Goal: Task Accomplishment & Management: Manage account settings

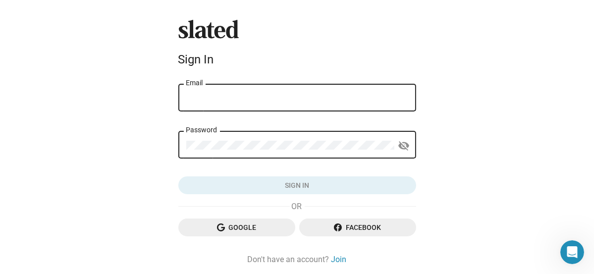
click at [251, 98] on input "Email" at bounding box center [297, 98] width 222 height 9
type input "[EMAIL_ADDRESS][DOMAIN_NAME]"
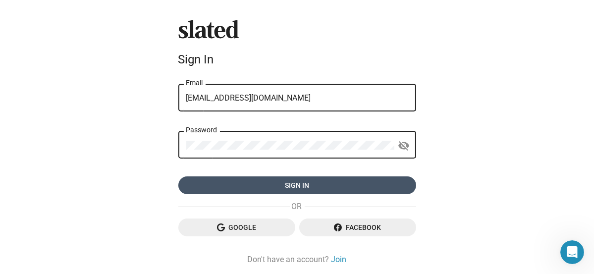
click at [291, 180] on span "Sign in" at bounding box center [297, 185] width 222 height 18
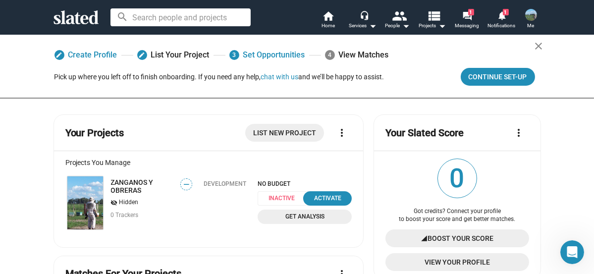
click at [336, 131] on mat-icon "more_vert" at bounding box center [342, 133] width 12 height 12
drag, startPoint x: 467, startPoint y: 21, endPoint x: 468, endPoint y: 26, distance: 5.5
click at [467, 21] on div at bounding box center [297, 137] width 594 height 274
click at [472, 18] on mat-icon "forum" at bounding box center [467, 15] width 9 height 9
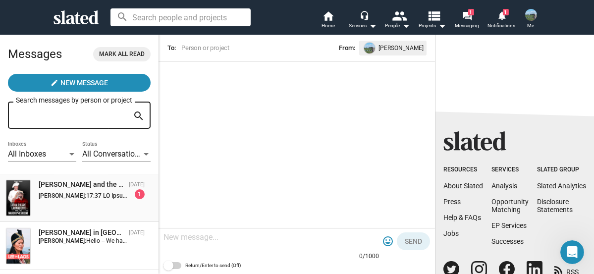
click at [79, 192] on div "[PERSON_NAME]: 1" at bounding box center [92, 194] width 106 height 10
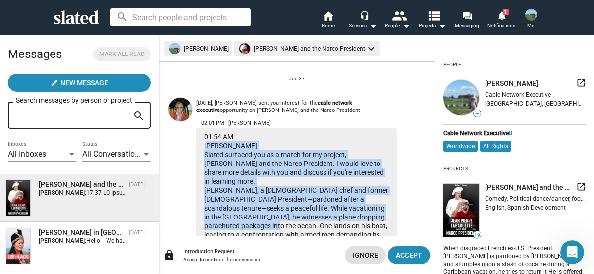
scroll to position [156, 0]
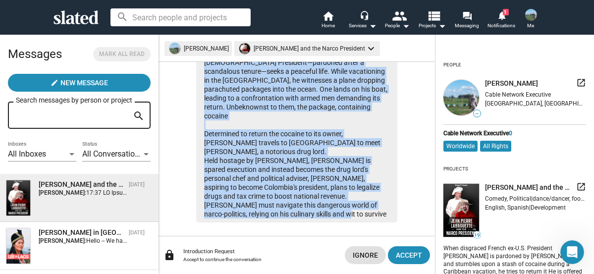
drag, startPoint x: 204, startPoint y: 167, endPoint x: 323, endPoint y: 202, distance: 124.2
click at [323, 202] on div "01:54 AM [PERSON_NAME] Slated surfaced you as a match for my project, [PERSON_N…" at bounding box center [296, 107] width 201 height 231
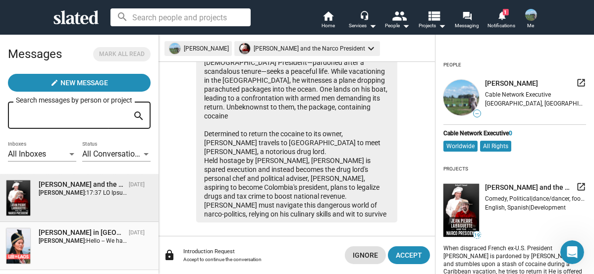
click at [86, 238] on strong "[PERSON_NAME]:" at bounding box center [63, 240] width 48 height 7
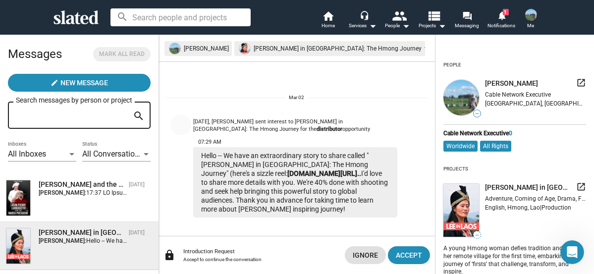
scroll to position [4, 0]
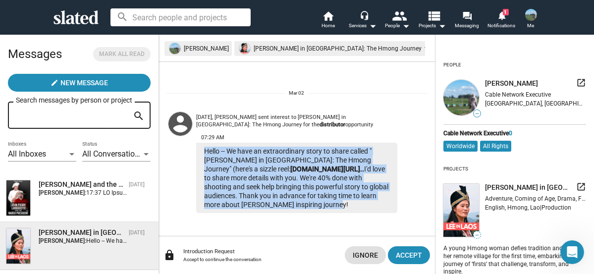
drag, startPoint x: 204, startPoint y: 150, endPoint x: 330, endPoint y: 207, distance: 138.0
click at [330, 207] on div "Hello -- We have an extraordinary story to share called "[PERSON_NAME] in [GEOG…" at bounding box center [296, 178] width 201 height 70
click at [504, 18] on mat-icon "notifications" at bounding box center [501, 14] width 9 height 9
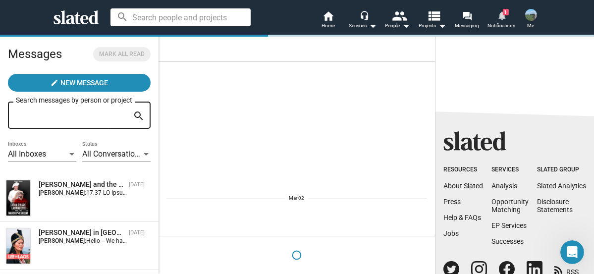
scroll to position [0, 0]
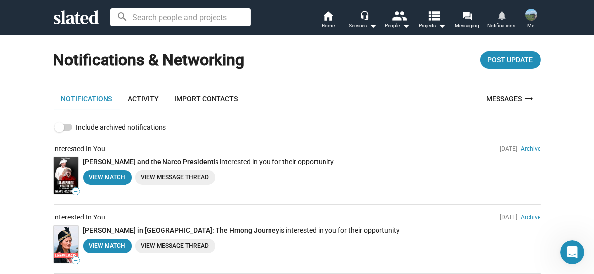
scroll to position [5, 0]
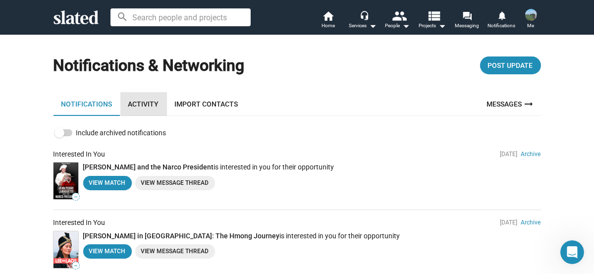
click at [140, 102] on link "Activity" at bounding box center [143, 104] width 47 height 24
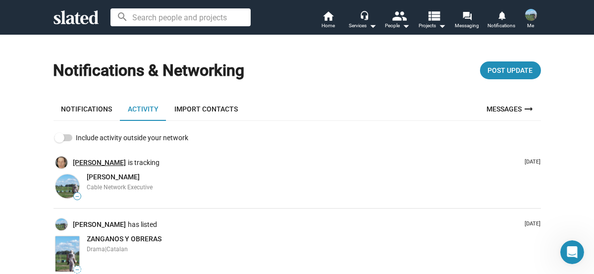
click at [111, 163] on link "[PERSON_NAME]" at bounding box center [100, 162] width 55 height 9
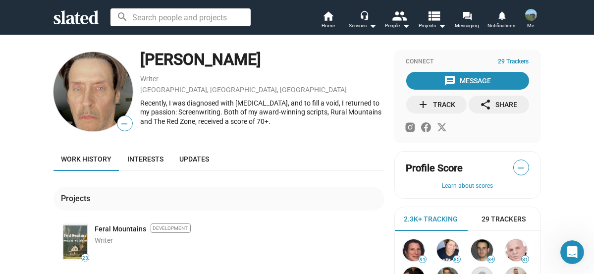
drag, startPoint x: 137, startPoint y: 104, endPoint x: 257, endPoint y: 124, distance: 121.6
click at [257, 124] on div "Recently, I was diagnosed with [MEDICAL_DATA], and to fill a void, I returned t…" at bounding box center [263, 113] width 244 height 28
click at [302, 156] on div "Work history Interests Updates" at bounding box center [219, 159] width 331 height 24
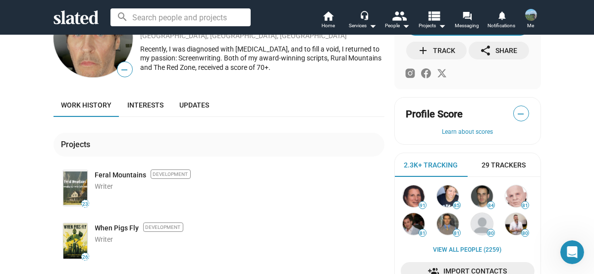
scroll to position [46, 0]
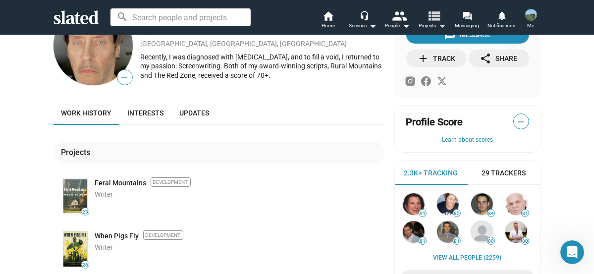
click at [437, 24] on mat-icon "arrow_drop_down" at bounding box center [442, 26] width 12 height 12
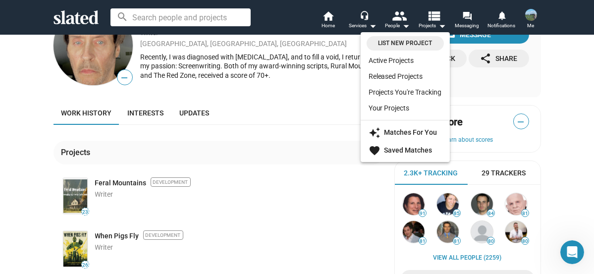
click at [404, 24] on div at bounding box center [297, 137] width 594 height 274
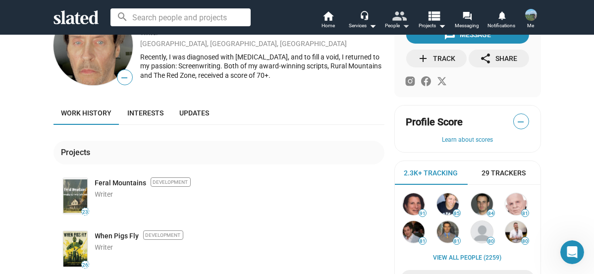
click at [404, 24] on mat-icon "arrow_drop_down" at bounding box center [407, 26] width 12 height 12
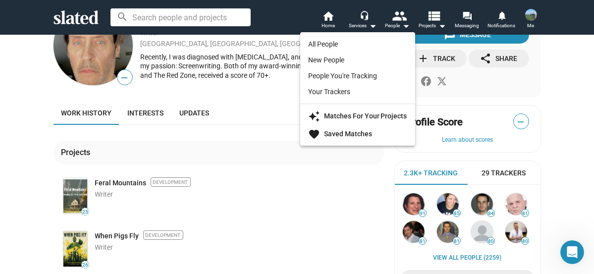
click at [530, 20] on div at bounding box center [297, 137] width 594 height 274
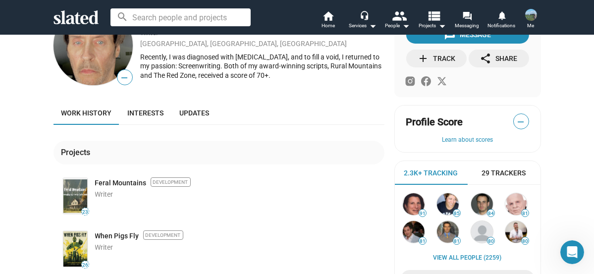
click at [530, 23] on span "Me" at bounding box center [531, 26] width 7 height 12
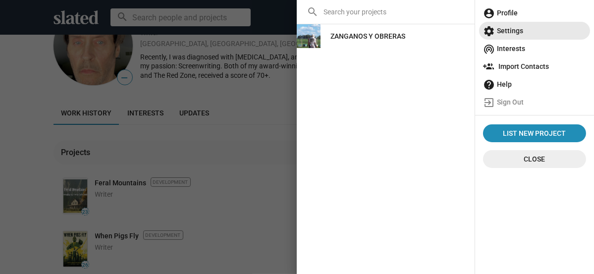
click at [510, 29] on span "settings Settings" at bounding box center [534, 31] width 103 height 18
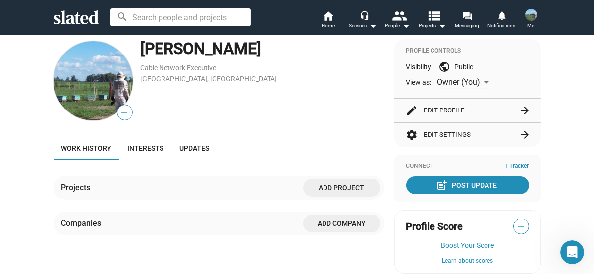
scroll to position [70, 0]
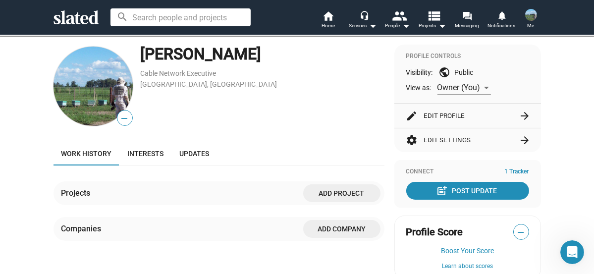
click at [485, 88] on div at bounding box center [486, 88] width 5 height 2
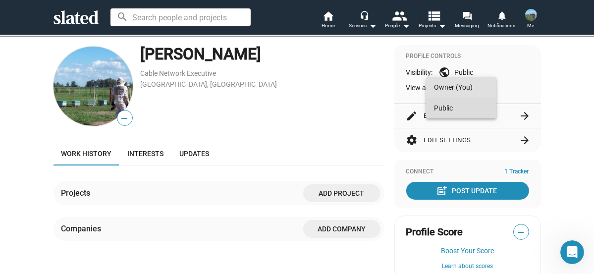
click at [448, 110] on span "Public" at bounding box center [461, 108] width 55 height 21
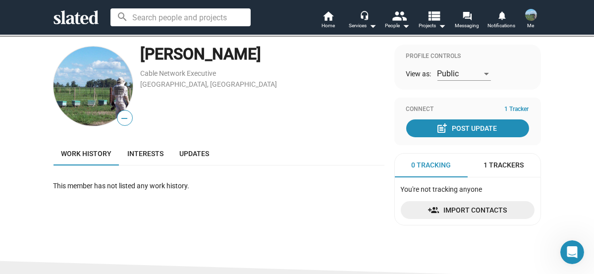
drag, startPoint x: 48, startPoint y: 186, endPoint x: 188, endPoint y: 192, distance: 140.4
click at [188, 192] on div "— [PERSON_NAME] Cable Network Executive [GEOGRAPHIC_DATA], [GEOGRAPHIC_DATA] Wo…" at bounding box center [298, 139] width 508 height 189
click at [147, 155] on span "Interests" at bounding box center [146, 154] width 36 height 8
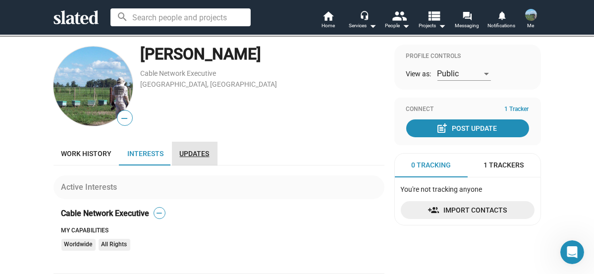
click at [188, 155] on span "Updates" at bounding box center [195, 154] width 30 height 8
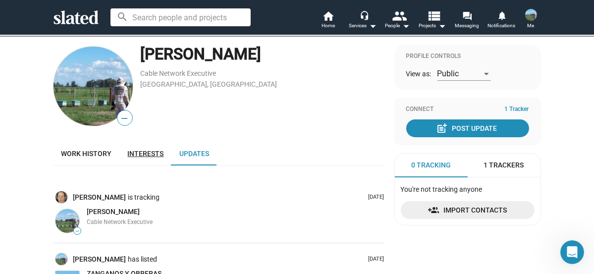
click at [141, 155] on span "Interests" at bounding box center [146, 154] width 36 height 8
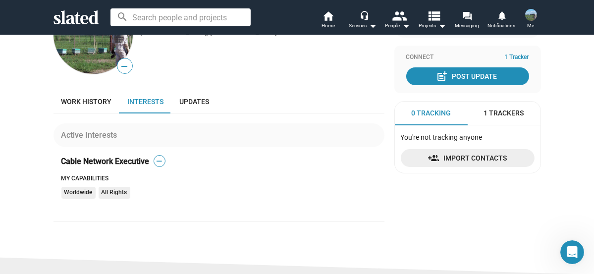
scroll to position [156, 0]
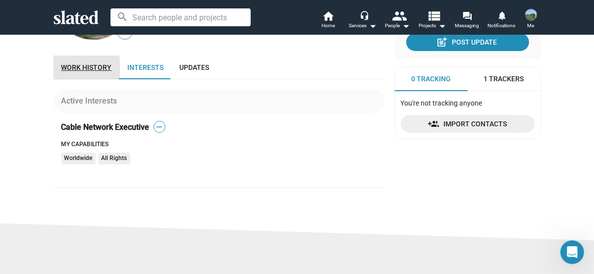
click at [66, 68] on span "Work history" at bounding box center [86, 67] width 51 height 8
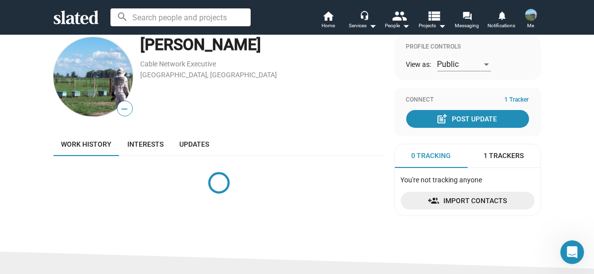
scroll to position [78, 0]
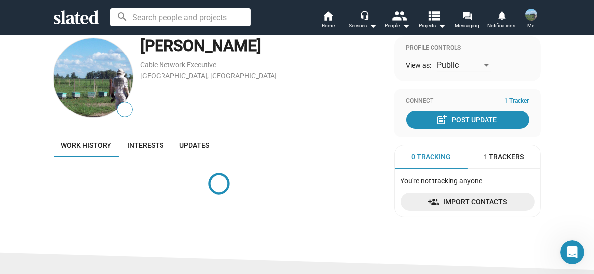
drag, startPoint x: 402, startPoint y: 47, endPoint x: 457, endPoint y: 50, distance: 55.1
click at [457, 50] on div "Profile Controls" at bounding box center [467, 48] width 123 height 8
click at [374, 95] on div "[PERSON_NAME] Cable Network Executive [GEOGRAPHIC_DATA], [GEOGRAPHIC_DATA]" at bounding box center [263, 77] width 244 height 83
drag, startPoint x: 394, startPoint y: 180, endPoint x: 483, endPoint y: 183, distance: 89.3
click at [483, 183] on mat-card "0 Tracking 1 Trackers You're not tracking anyone Import Contacts" at bounding box center [468, 181] width 147 height 72
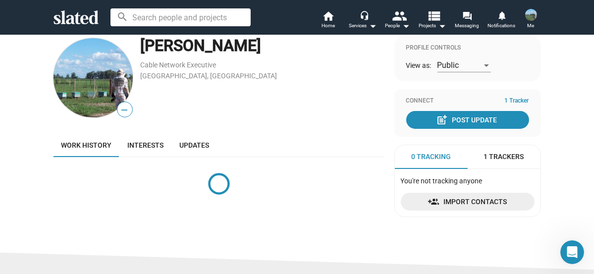
click at [360, 152] on div "Work history Interests Updates" at bounding box center [219, 145] width 331 height 24
click at [418, 157] on span "0 Tracking" at bounding box center [431, 156] width 40 height 9
click at [492, 158] on span "1 Trackers" at bounding box center [504, 156] width 40 height 9
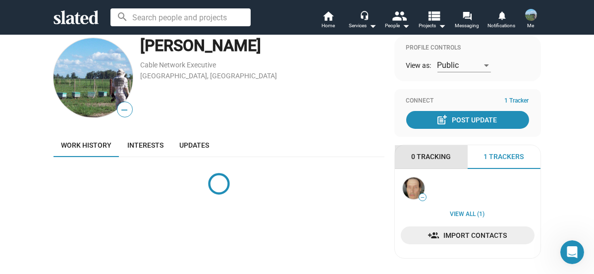
click at [430, 157] on span "0 Tracking" at bounding box center [431, 156] width 40 height 9
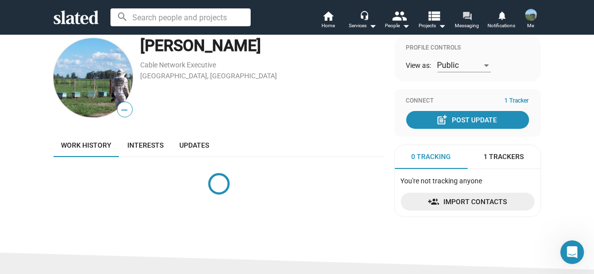
click at [464, 20] on mat-icon "forum" at bounding box center [467, 15] width 9 height 9
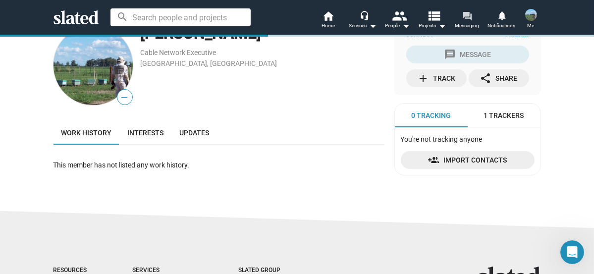
scroll to position [90, 0]
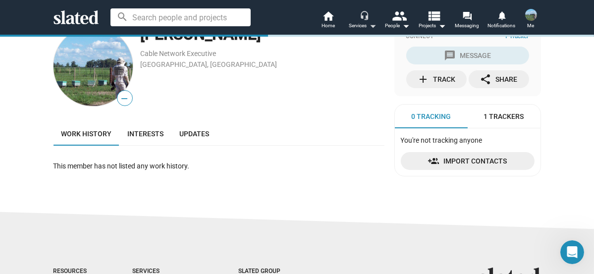
click at [366, 25] on div "Services arrow_drop_down" at bounding box center [363, 26] width 28 height 12
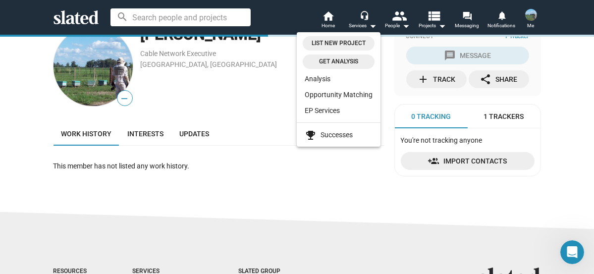
click at [409, 24] on div at bounding box center [297, 137] width 594 height 274
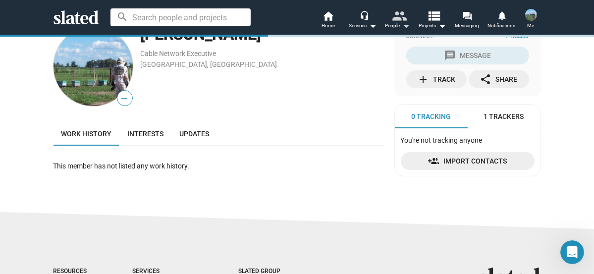
click at [406, 27] on mat-icon "arrow_drop_down" at bounding box center [407, 26] width 12 height 12
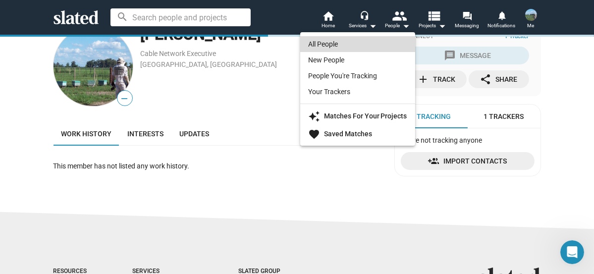
click at [362, 43] on link "All People" at bounding box center [357, 44] width 115 height 16
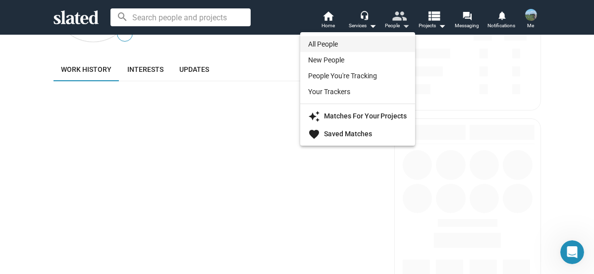
scroll to position [25, 0]
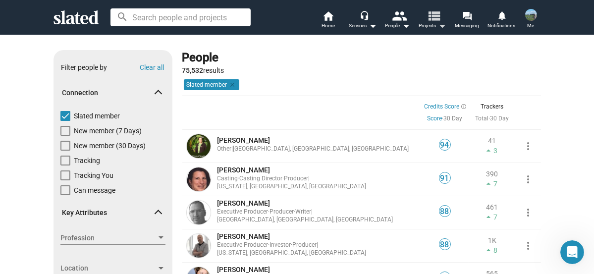
click at [439, 23] on mat-icon "view_list" at bounding box center [433, 15] width 14 height 14
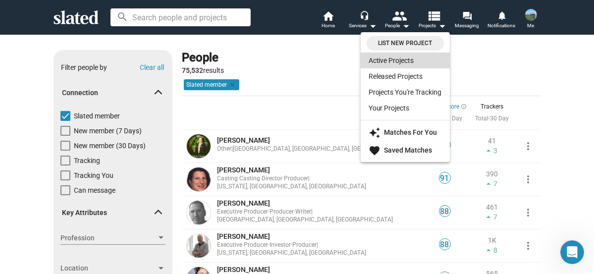
click at [406, 61] on link "Active Projects" at bounding box center [405, 61] width 89 height 16
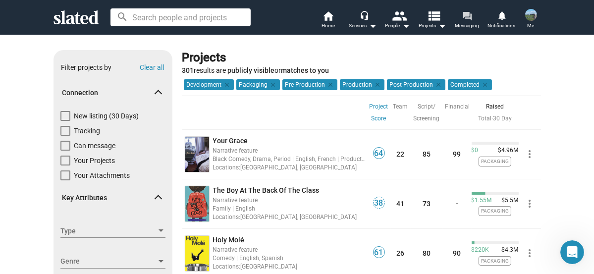
click at [467, 24] on span "Messaging" at bounding box center [467, 26] width 24 height 12
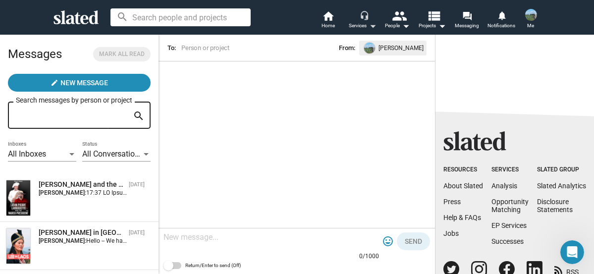
click at [363, 26] on div "Services arrow_drop_down" at bounding box center [363, 26] width 28 height 12
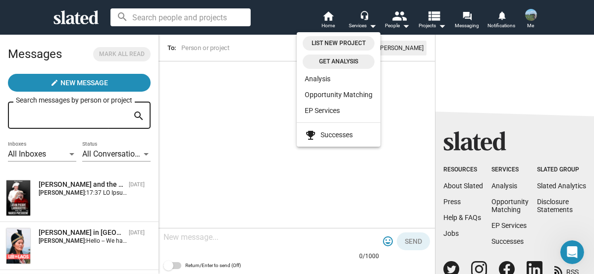
click at [329, 18] on div at bounding box center [297, 137] width 594 height 274
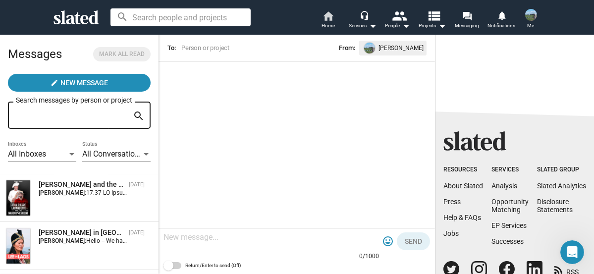
click at [330, 20] on span "Home" at bounding box center [328, 26] width 13 height 12
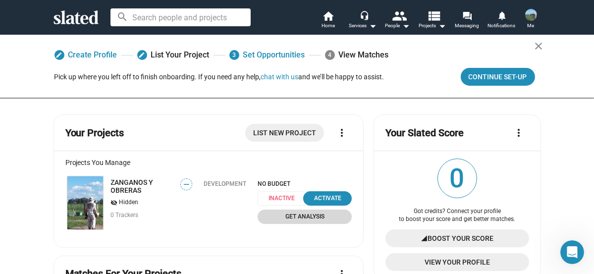
click at [311, 214] on span "Get Analysis" at bounding box center [305, 217] width 82 height 10
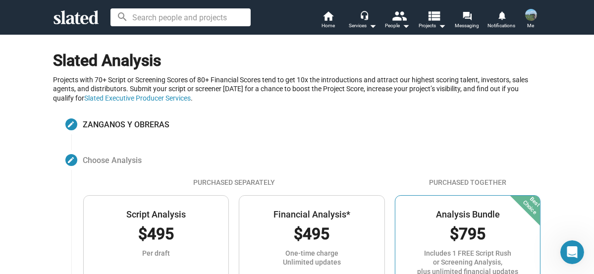
drag, startPoint x: 48, startPoint y: 59, endPoint x: 196, endPoint y: 103, distance: 154.5
click at [436, 25] on mat-icon "arrow_drop_down" at bounding box center [442, 26] width 12 height 12
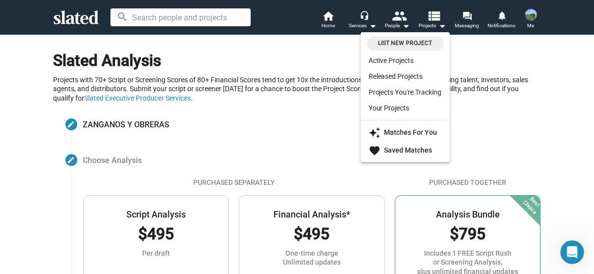
click at [551, 115] on div at bounding box center [297, 137] width 594 height 274
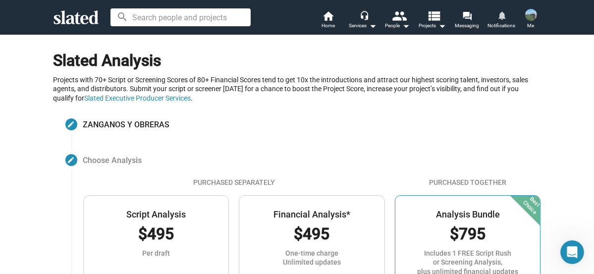
click at [503, 20] on mat-icon "notifications" at bounding box center [501, 14] width 9 height 9
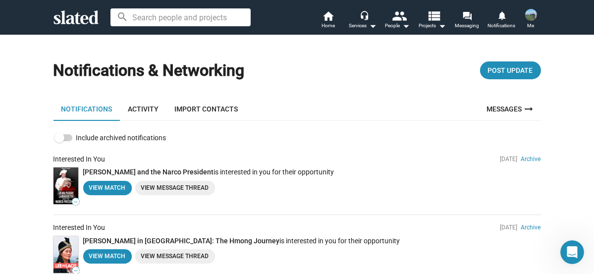
click at [529, 15] on img at bounding box center [531, 15] width 12 height 12
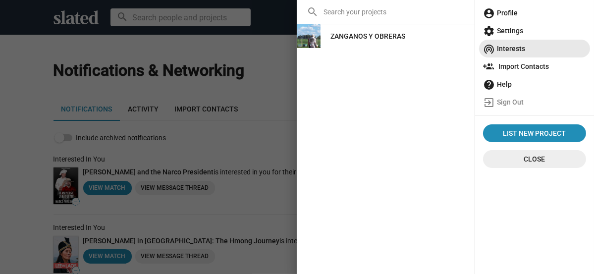
click at [517, 48] on span "wifi_tethering Interests" at bounding box center [534, 49] width 103 height 18
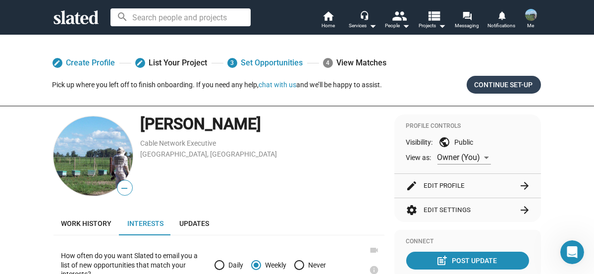
click at [502, 81] on span "Continue Set-up" at bounding box center [504, 85] width 58 height 18
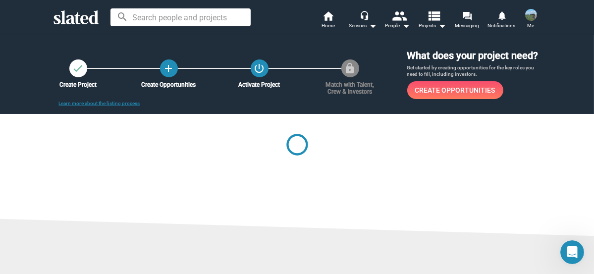
drag, startPoint x: 404, startPoint y: 53, endPoint x: 477, endPoint y: 72, distance: 75.5
click at [477, 72] on div "What does your project need? Get started by creating opportunities for the key …" at bounding box center [474, 74] width 134 height 50
click at [453, 90] on span "Create Opportunities" at bounding box center [455, 90] width 80 height 18
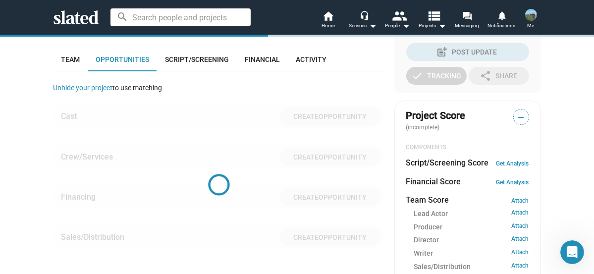
scroll to position [229, 0]
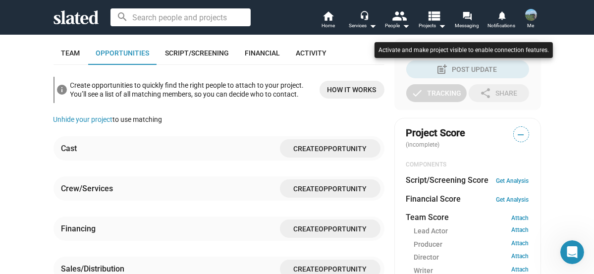
drag, startPoint x: 590, startPoint y: 138, endPoint x: 593, endPoint y: 166, distance: 27.9
click at [593, 166] on div at bounding box center [297, 137] width 594 height 274
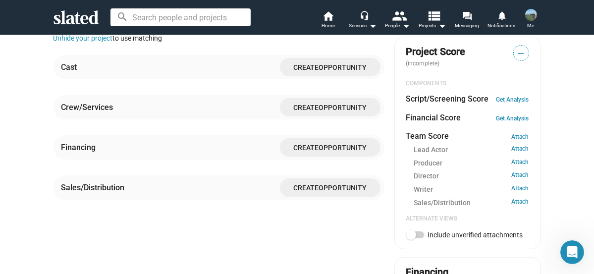
scroll to position [0, 0]
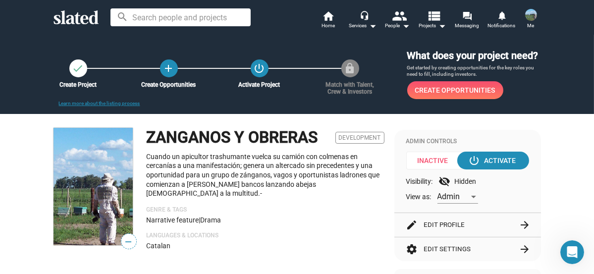
click at [534, 18] on img at bounding box center [531, 15] width 12 height 12
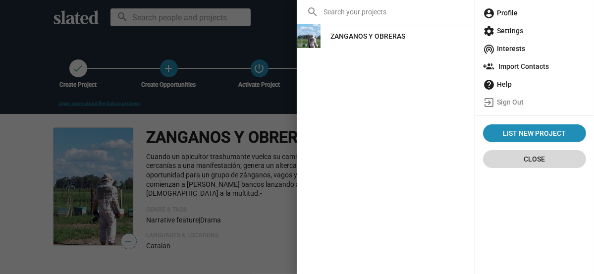
click at [538, 158] on span "Close" at bounding box center [534, 159] width 87 height 18
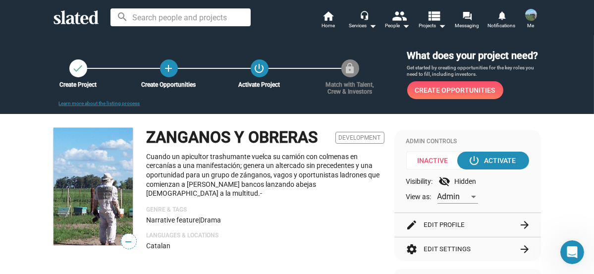
click at [528, 17] on img at bounding box center [531, 15] width 12 height 12
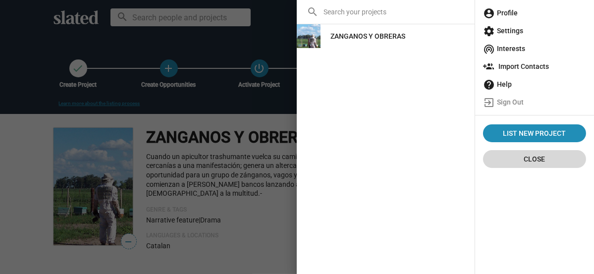
click at [534, 155] on span "Close" at bounding box center [534, 159] width 87 height 18
